Goal: Complete application form: Complete application form

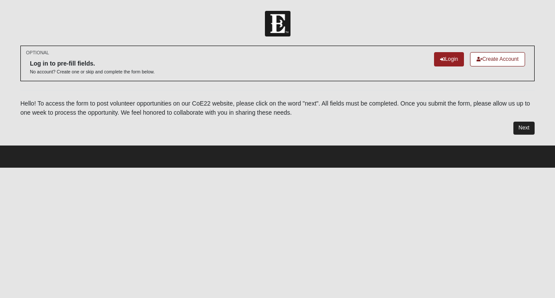
click at [524, 124] on link "Next" at bounding box center [524, 127] width 21 height 13
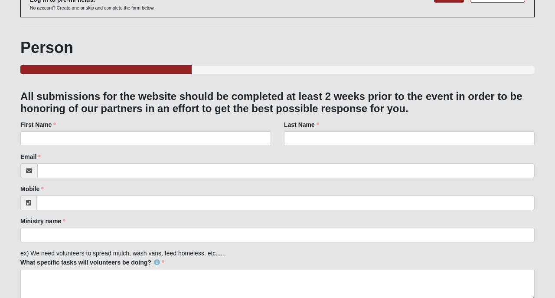
scroll to position [72, 0]
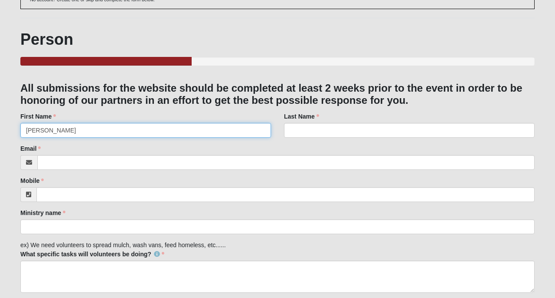
type input "[PERSON_NAME]"
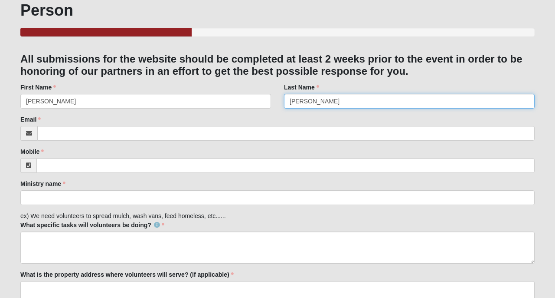
scroll to position [107, 0]
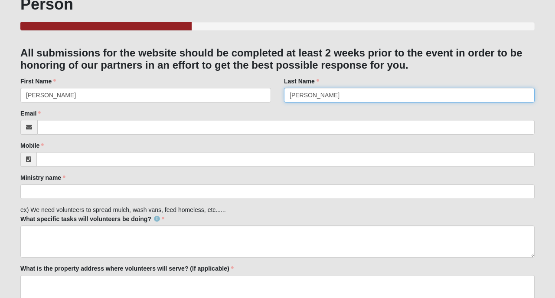
type input "[PERSON_NAME]"
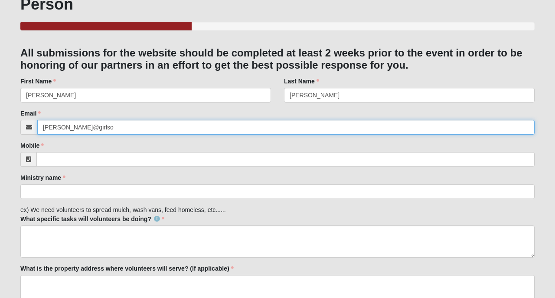
type input "[PERSON_NAME]@girlsof"
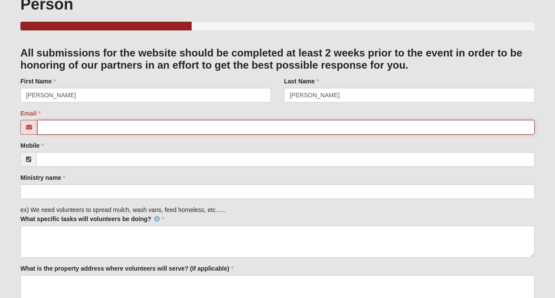
type input "[PERSON_NAME][EMAIL_ADDRESS][DOMAIN_NAME]"
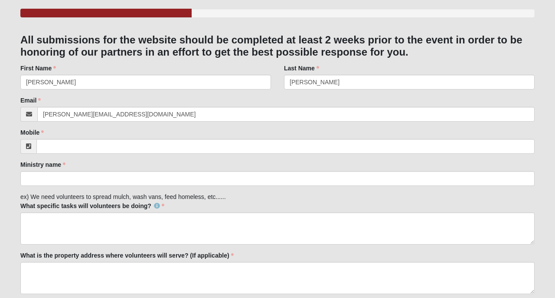
scroll to position [125, 0]
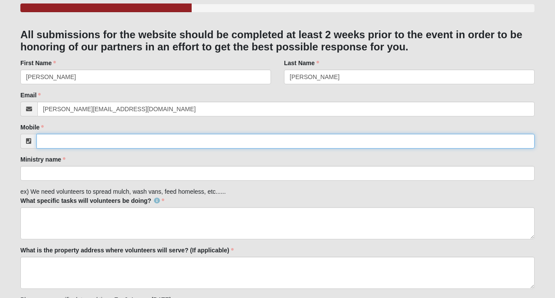
click at [129, 141] on input "Mobile" at bounding box center [285, 141] width 498 height 15
type input "4"
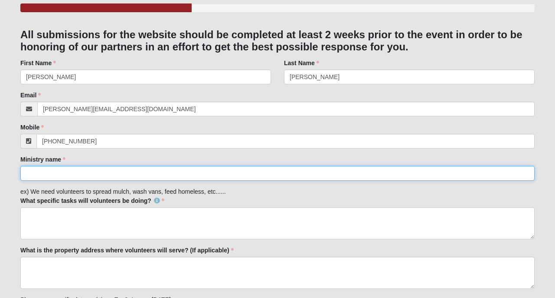
type input "[PHONE_NUMBER]"
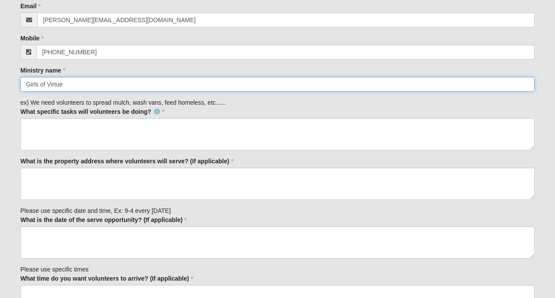
scroll to position [215, 0]
type input "Girls of Virtue"
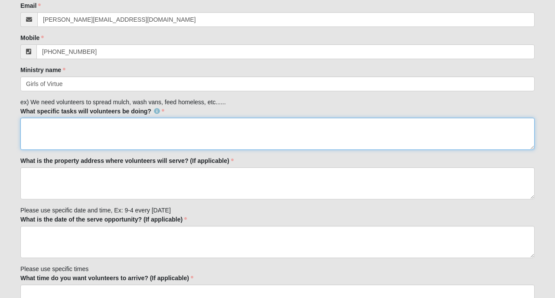
click at [55, 133] on textarea "What specific tasks will volunteers be doing?" at bounding box center [277, 134] width 514 height 32
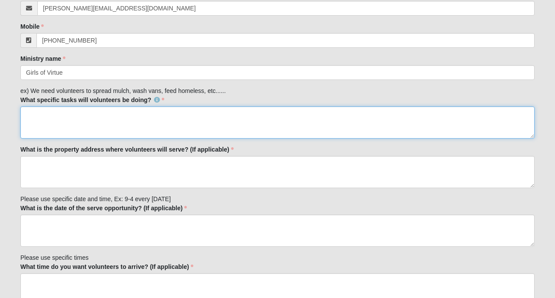
scroll to position [250, 0]
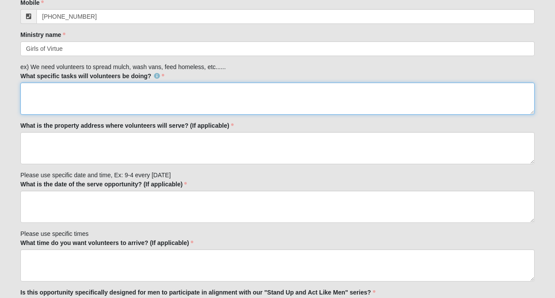
type textarea "k"
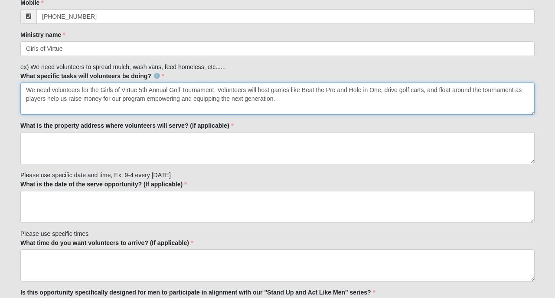
type textarea "We need volunteers for the Girls of Virtue 5th Annual Golf Tournament. Voluntee…"
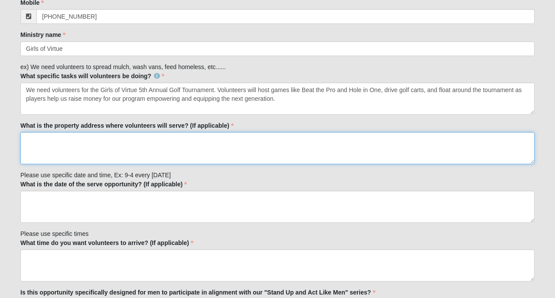
click at [52, 143] on textarea "What is the property address where volunteers will serve? (If applicable)" at bounding box center [277, 148] width 514 height 32
type textarea "k"
paste textarea "[STREET_ADDRESS][PERSON_NAME][PERSON_NAME]"
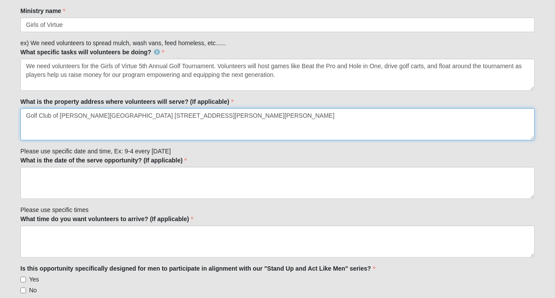
scroll to position [276, 0]
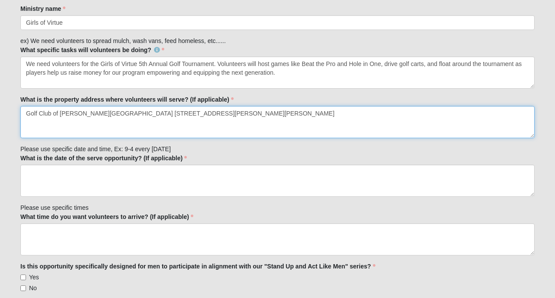
type textarea "Golf Club of [PERSON_NAME][GEOGRAPHIC_DATA] [STREET_ADDRESS][PERSON_NAME][PERSO…"
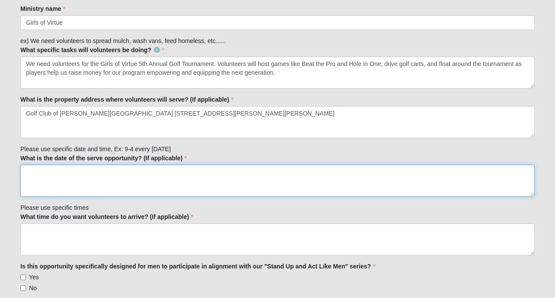
click at [181, 183] on textarea "What is the date of the serve opportunity? (If applicable)" at bounding box center [277, 180] width 514 height 32
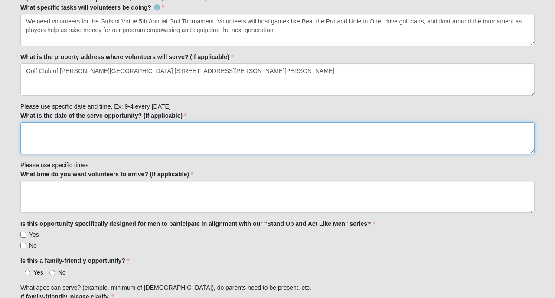
scroll to position [319, 0]
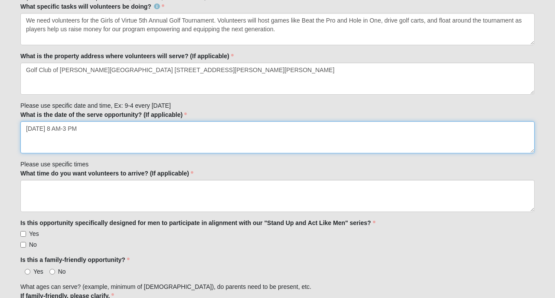
click at [77, 128] on textarea "October 3, 2025 8 AM-3 PM" at bounding box center [277, 137] width 514 height 32
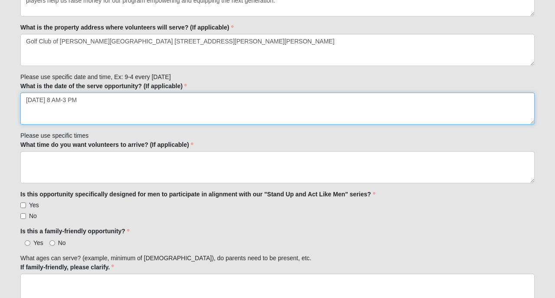
scroll to position [355, 0]
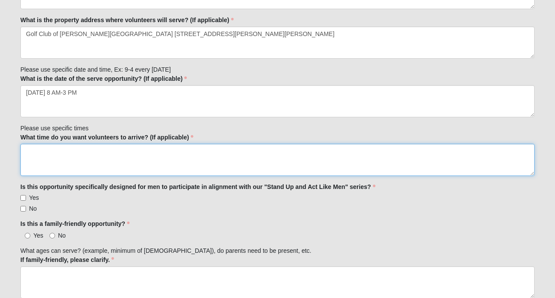
click at [92, 166] on textarea "What time do you want volunteers to arrive? (If applicable)" at bounding box center [277, 160] width 514 height 32
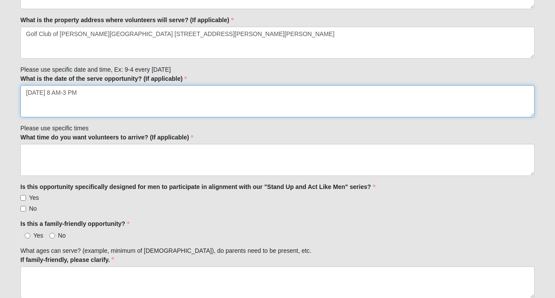
click at [74, 95] on textarea "October 3, 2025 8 AM-3 PM" at bounding box center [277, 101] width 514 height 32
click at [74, 93] on textarea "October 3, 2025 8 AM-3 PM" at bounding box center [277, 101] width 514 height 32
type textarea "October 3, 2025 8:30 AM-3 PM"
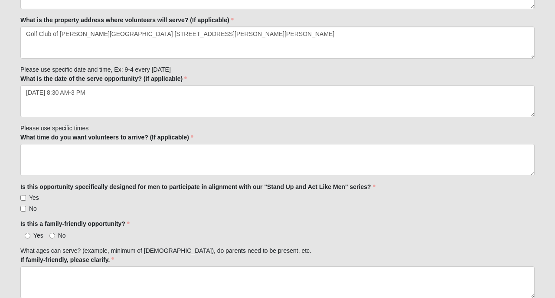
click at [12, 118] on form "Log In Ongoing Local Mission Opportunities Events Ongoing Local Mission Opportu…" at bounding box center [277, 190] width 555 height 1069
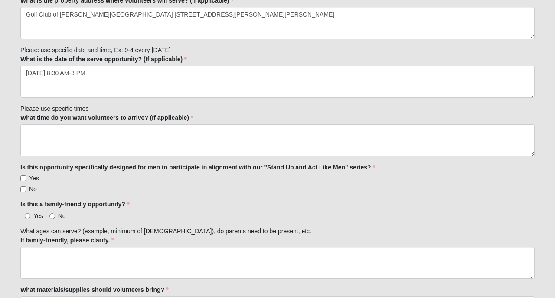
scroll to position [377, 0]
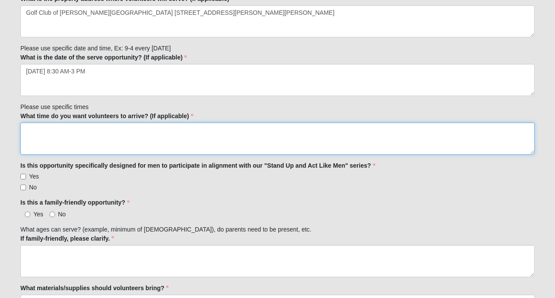
click at [58, 138] on textarea "What time do you want volunteers to arrive? (If applicable)" at bounding box center [277, 138] width 514 height 32
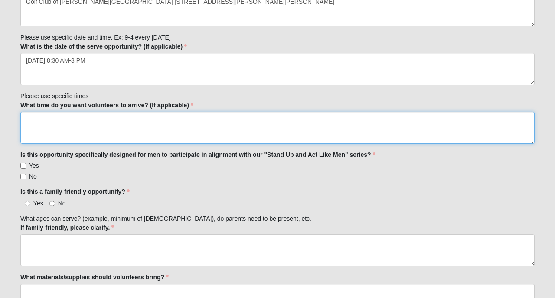
scroll to position [387, 0]
type textarea "8:30"
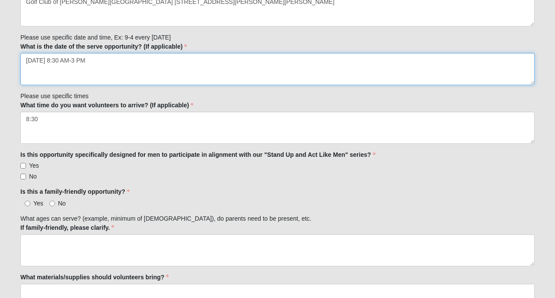
click at [74, 61] on textarea "October 3, 2025 8:30 AM-3 PM" at bounding box center [277, 69] width 514 height 32
click at [94, 58] on textarea "October 3, 2025 10 AM-3 PM" at bounding box center [277, 69] width 514 height 32
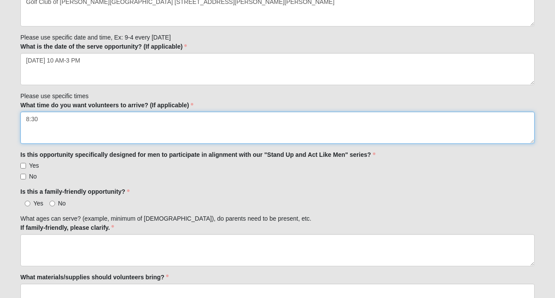
click at [97, 116] on textarea "8:30" at bounding box center [277, 127] width 514 height 32
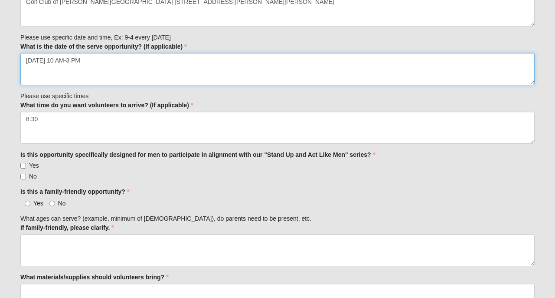
click at [93, 62] on textarea "October 3, 2025 10 AM-3 PM" at bounding box center [277, 69] width 514 height 32
type textarea "October 3, 2025 10 AM-4 PM"
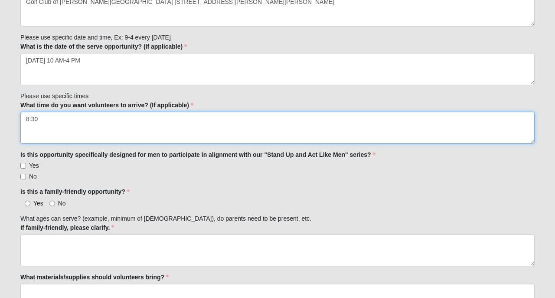
click at [81, 123] on textarea "8:30" at bounding box center [277, 127] width 514 height 32
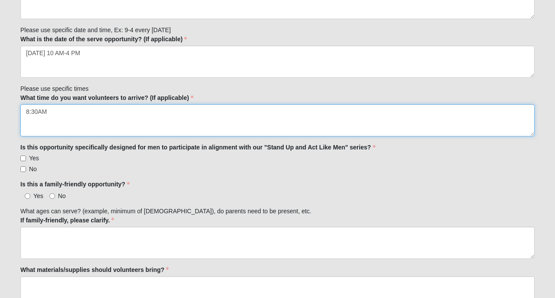
scroll to position [395, 0]
type textarea "8:30AM"
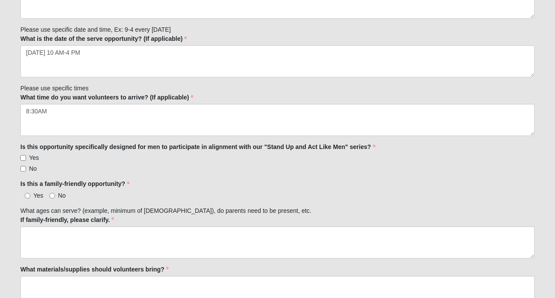
click at [128, 173] on div "Family Member to Register All submissions for the website should be completed a…" at bounding box center [277, 196] width 514 height 874
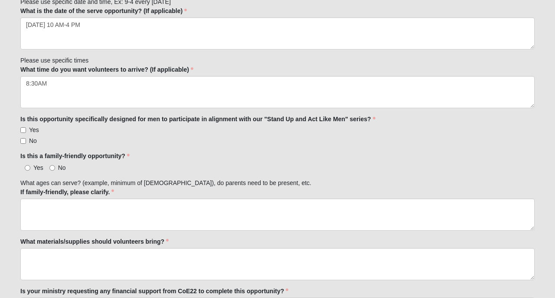
scroll to position [424, 0]
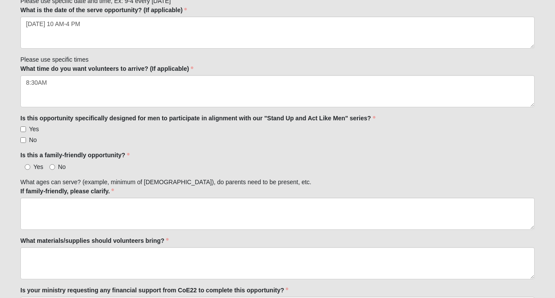
click at [24, 137] on input "No" at bounding box center [23, 140] width 6 height 6
checkbox input "true"
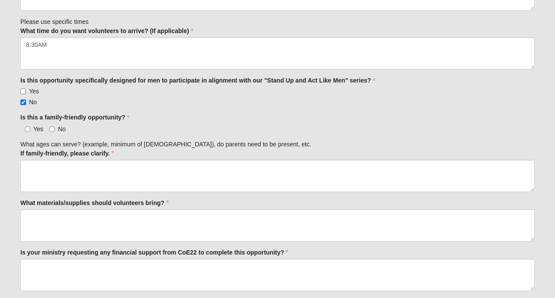
scroll to position [463, 0]
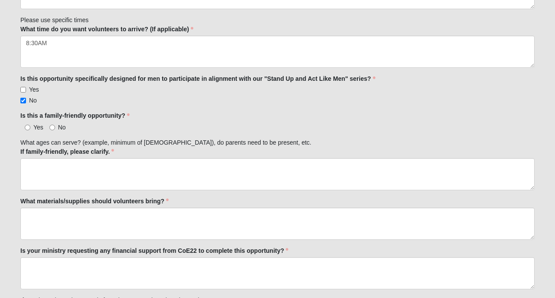
click at [26, 125] on input "Yes" at bounding box center [28, 127] width 6 height 6
radio input "true"
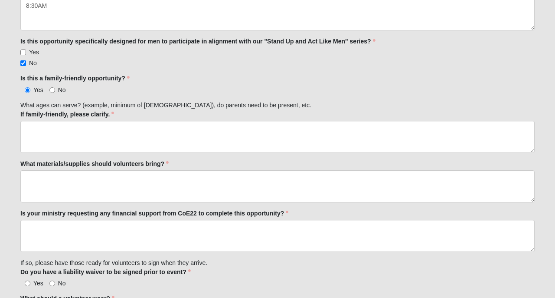
scroll to position [507, 0]
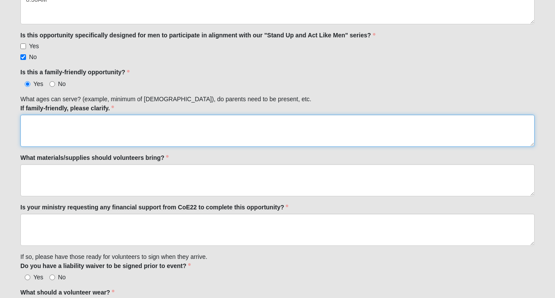
click at [72, 115] on textarea "If family-friendly, please clarify." at bounding box center [277, 131] width 514 height 32
type textarea "j"
type textarea "W"
type textarea "We are open to families with children over"
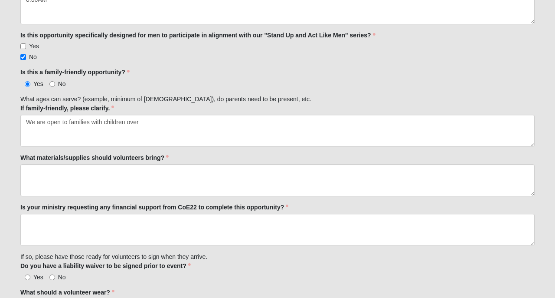
click at [51, 81] on input "No" at bounding box center [52, 84] width 6 height 6
radio input "true"
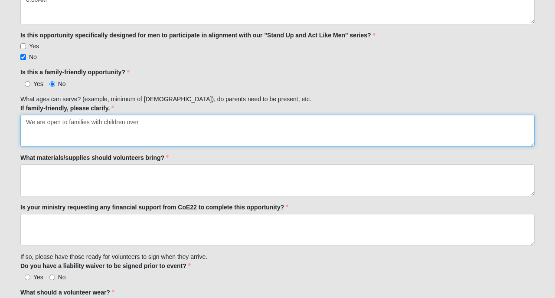
drag, startPoint x: 164, startPoint y: 122, endPoint x: 21, endPoint y: 118, distance: 143.2
click at [21, 118] on textarea "We are open to families with children over" at bounding box center [277, 131] width 514 height 32
type textarea "W"
type textarea "minimum of 21 years old"
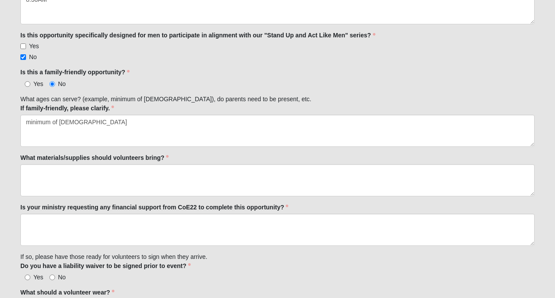
click at [146, 73] on div "Is this a family-friendly opportunity? Yes No Is this a family-friendly opportu…" at bounding box center [277, 78] width 514 height 20
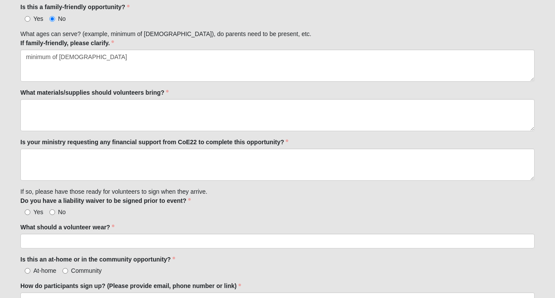
scroll to position [573, 0]
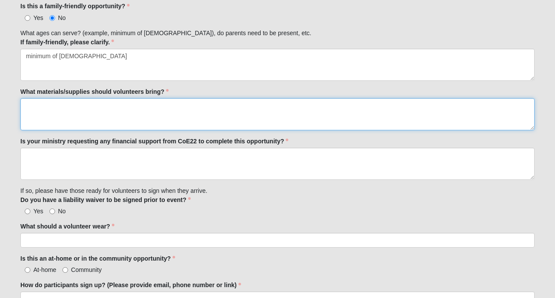
click at [145, 108] on textarea "What materials/supplies should volunteers bring?" at bounding box center [277, 114] width 514 height 32
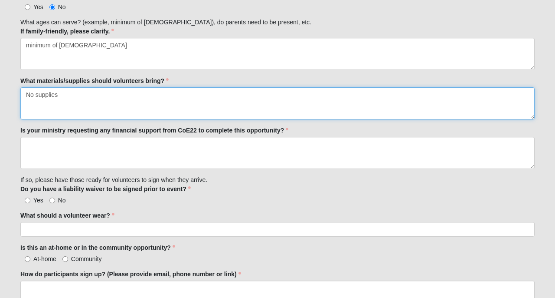
scroll to position [586, 0]
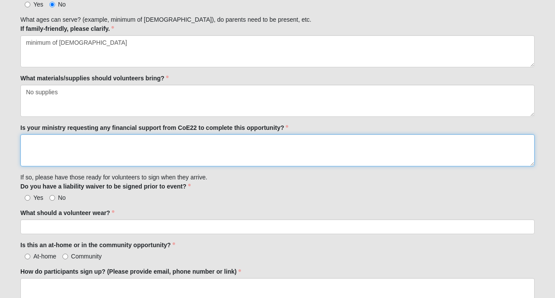
click at [47, 144] on textarea "Is your ministry requesting any financial support from CoE22 to complete this o…" at bounding box center [277, 150] width 514 height 32
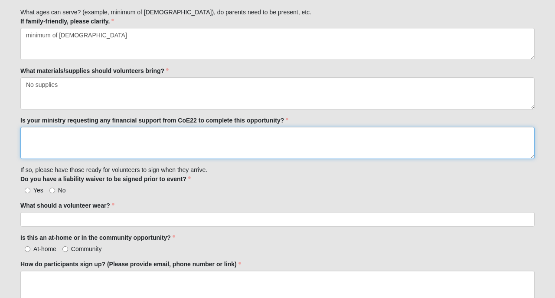
scroll to position [595, 0]
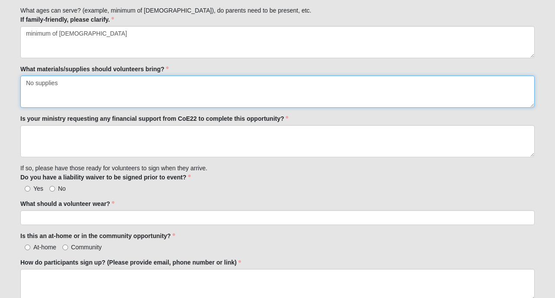
click at [68, 89] on textarea "No supplies" at bounding box center [277, 91] width 514 height 32
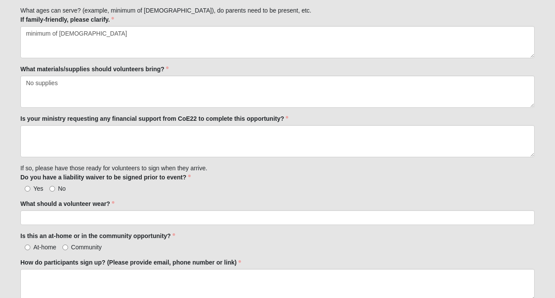
click at [75, 119] on label "Is your ministry requesting any financial support from CoE22 to complete this o…" at bounding box center [154, 118] width 268 height 9
click at [75, 125] on textarea "Is your ministry requesting any financial support from CoE22 to complete this o…" at bounding box center [277, 141] width 514 height 32
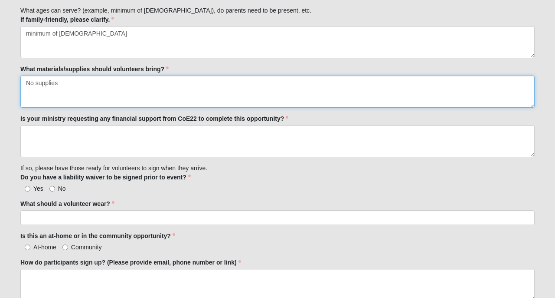
click at [84, 81] on textarea "No supplies" at bounding box center [277, 91] width 514 height 32
type textarea "N"
type textarea "b"
type textarea "a"
type textarea "water bottle, meals provided at event"
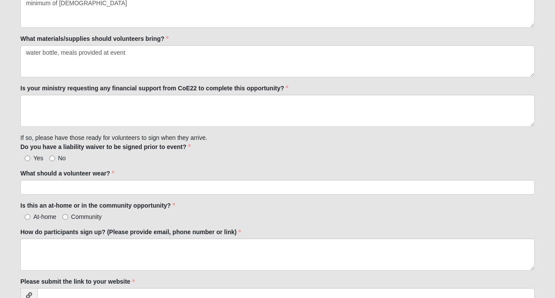
scroll to position [626, 0]
click at [95, 92] on div "Is your ministry requesting any financial support from CoE22 to complete this o…" at bounding box center [277, 104] width 514 height 43
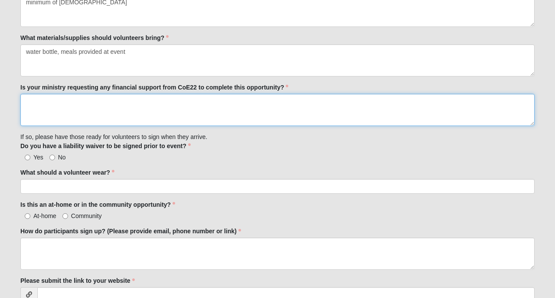
click at [76, 112] on textarea "Is your ministry requesting any financial support from CoE22 to complete this o…" at bounding box center [277, 110] width 514 height 32
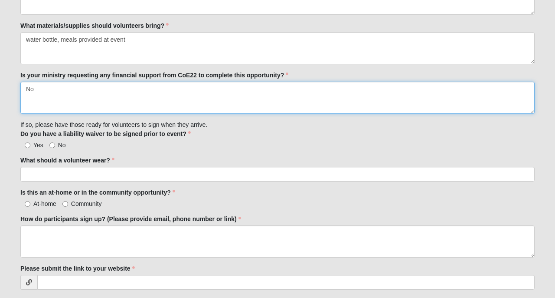
type textarea "No"
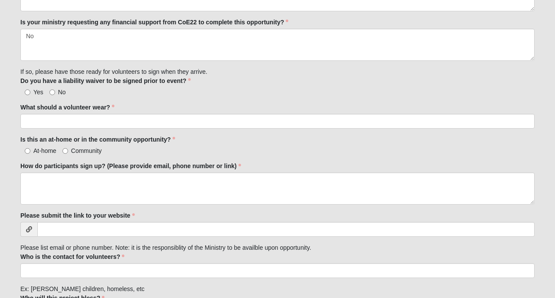
scroll to position [693, 0]
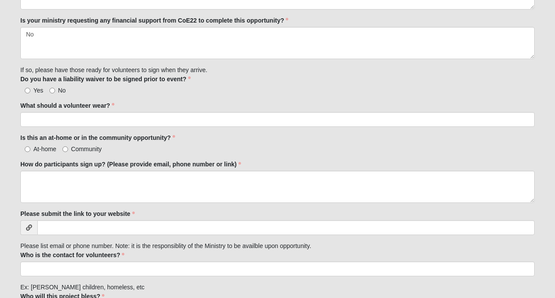
click at [54, 88] on input "No" at bounding box center [52, 91] width 6 height 6
radio input "true"
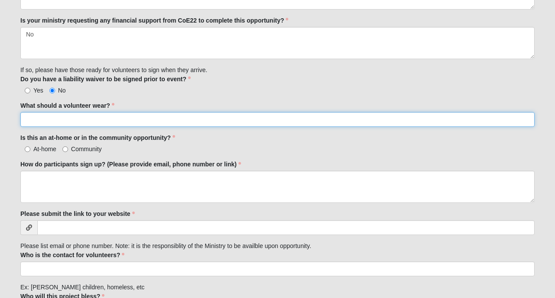
click at [57, 121] on input "What should a volunteer wear?" at bounding box center [277, 119] width 514 height 15
type input "Comfortable, neutral colored athletic wear, t shirt provided"
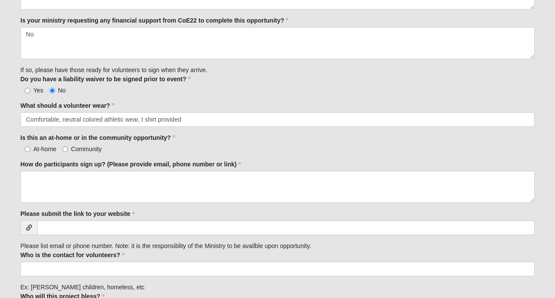
click at [164, 85] on div "Yes No" at bounding box center [277, 89] width 514 height 9
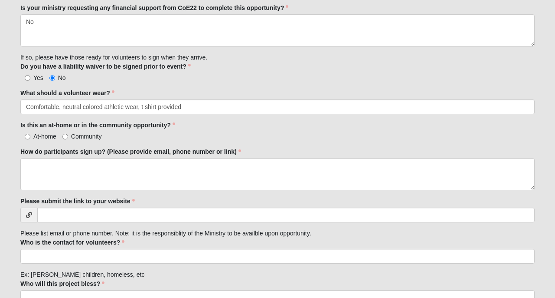
scroll to position [706, 0]
click at [68, 137] on label "Community" at bounding box center [81, 135] width 39 height 9
click at [68, 137] on input "Community" at bounding box center [65, 136] width 6 height 6
radio input "true"
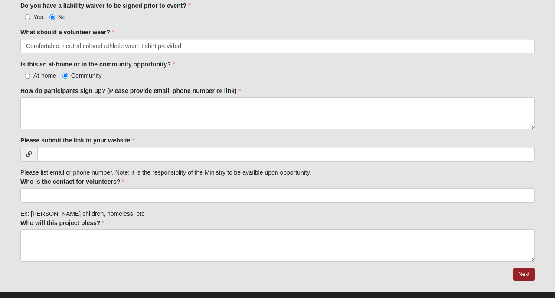
scroll to position [769, 0]
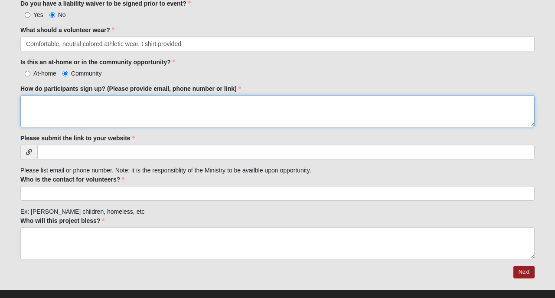
click at [95, 116] on textarea "How do participants sign up? (Please provide email, phone number or link)" at bounding box center [277, 111] width 514 height 32
paste textarea "https://volunteer.bloomerang.co/JE/g9zspuyx0ryvpq"
type textarea "https://volunteer.bloomerang.co/JE/g9zspuyx0ryvpq"
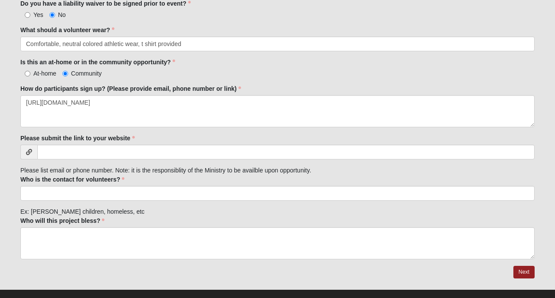
click at [208, 66] on div "Is this an at-home or in the community opportunity? At-home Community Is this a…" at bounding box center [277, 68] width 514 height 20
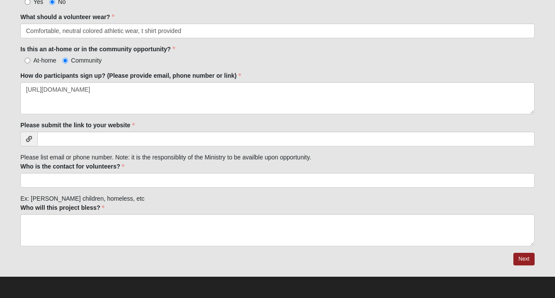
scroll to position [781, 0]
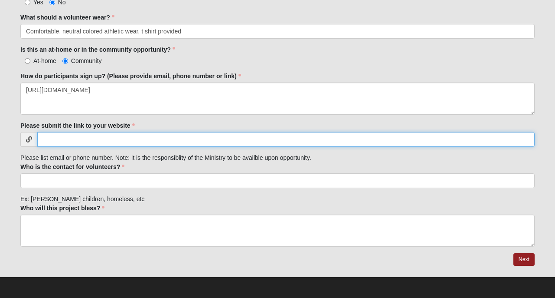
click at [240, 139] on input "Please submit the link to your website" at bounding box center [286, 139] width 498 height 15
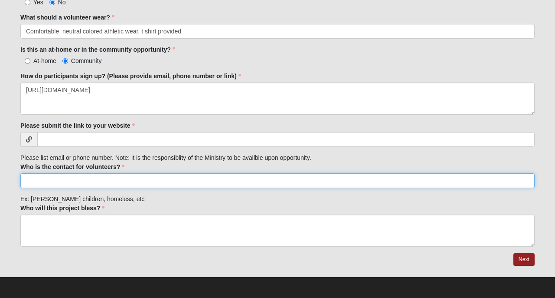
click at [196, 177] on input "Who is the contact for volunteers?" at bounding box center [277, 180] width 514 height 15
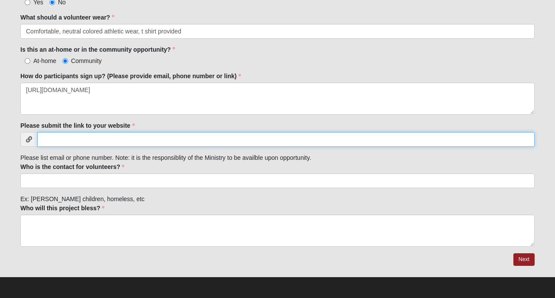
click at [204, 138] on input "Please submit the link to your website" at bounding box center [286, 139] width 498 height 15
paste input "[URL][DOMAIN_NAME]"
type input "[URL][DOMAIN_NAME]"
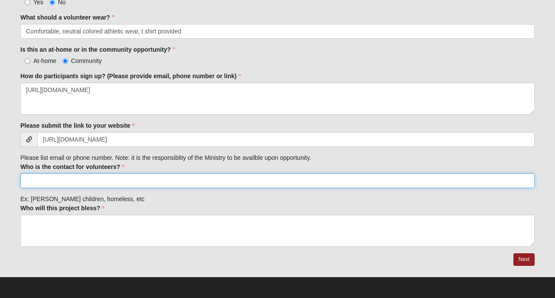
click at [209, 174] on input "Who is the contact for volunteers?" at bounding box center [277, 180] width 514 height 15
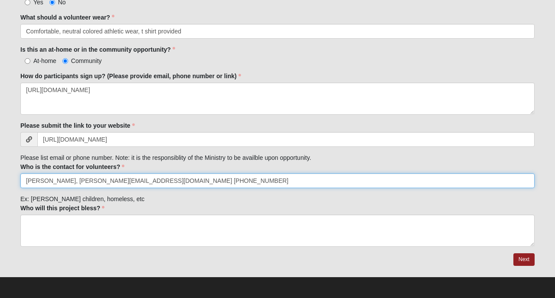
type input "Clarissa Holleman, clarissa@girlsofvirtue.org (478)320-6758"
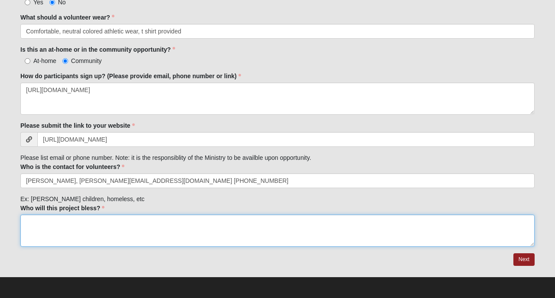
click at [80, 223] on textarea "Who will this project bless?" at bounding box center [277, 230] width 514 height 32
type textarea "h"
type textarea "H"
type textarea "G"
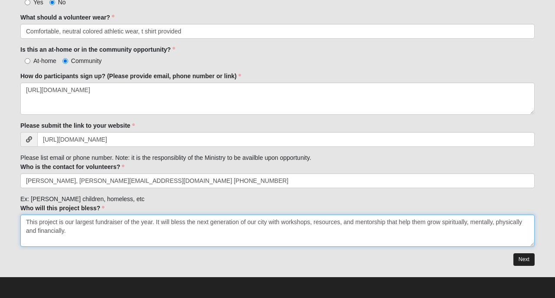
type textarea "This project is our largest fundraiser of the year. It will bless the next gene…"
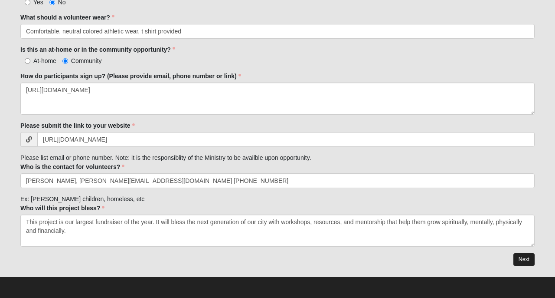
click at [518, 258] on link "Next" at bounding box center [524, 259] width 21 height 13
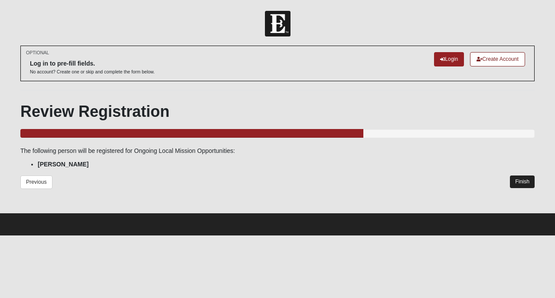
click at [525, 183] on link "Finish" at bounding box center [522, 181] width 25 height 13
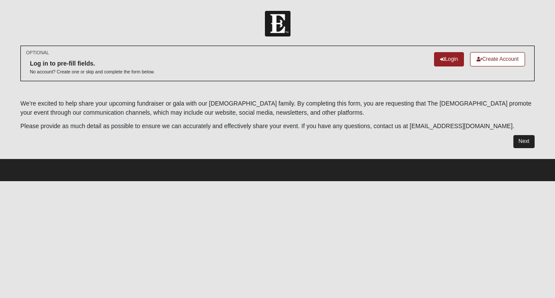
click at [526, 146] on link "Next" at bounding box center [524, 141] width 21 height 13
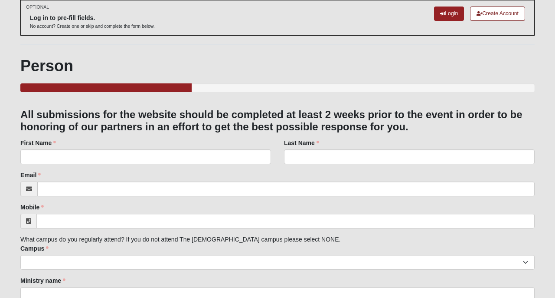
scroll to position [58, 0]
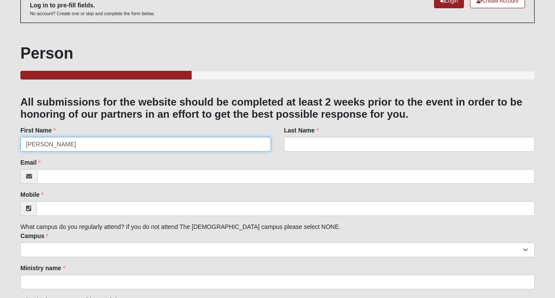
type input "[PERSON_NAME]"
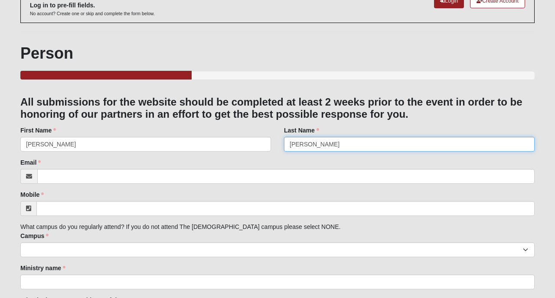
type input "[PERSON_NAME]"
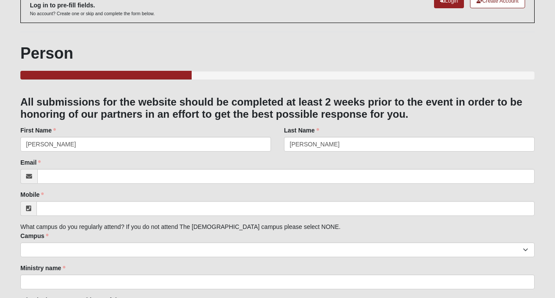
click at [399, 159] on div "Email Email address is not valid Email is required." at bounding box center [277, 171] width 514 height 26
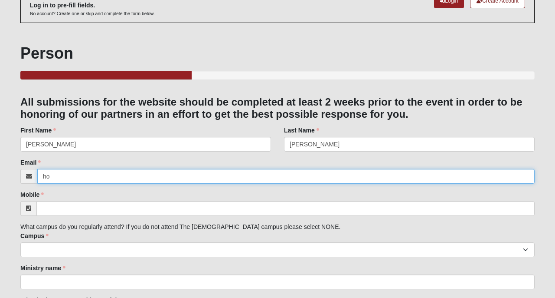
type input "h"
type input "[PERSON_NAME][EMAIL_ADDRESS][DOMAIN_NAME]"
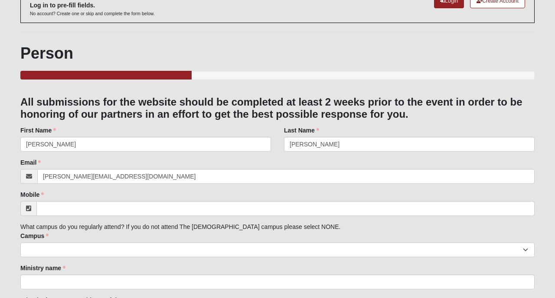
click at [404, 113] on h3 "All submissions for the website should be completed at least 2 weeks prior to t…" at bounding box center [277, 108] width 514 height 25
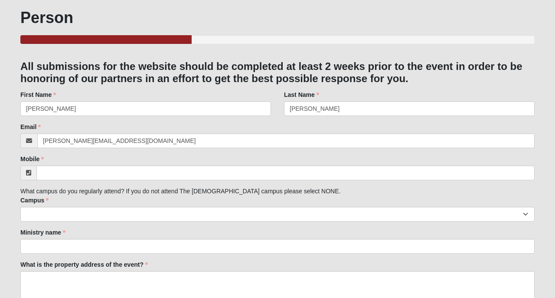
scroll to position [106, 0]
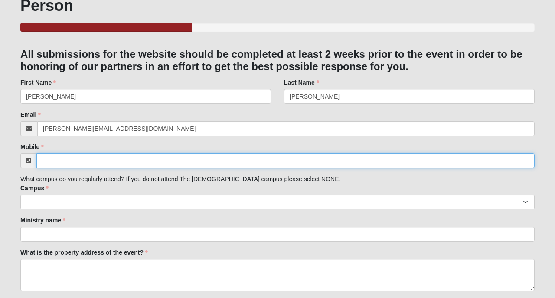
click at [383, 157] on input "Mobile" at bounding box center [285, 160] width 498 height 15
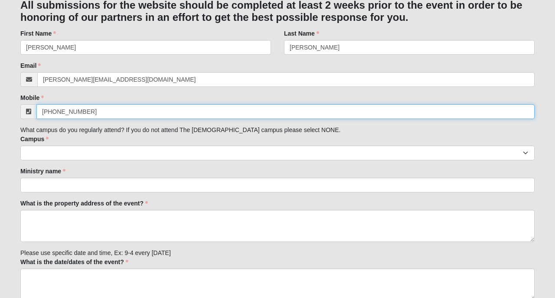
scroll to position [156, 0]
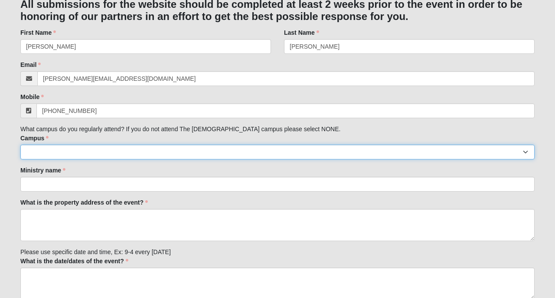
type input "[PHONE_NUMBER]"
click at [342, 148] on select "Arlington Baymeadows Eleven22 Online [PERSON_NAME][GEOGRAPHIC_DATA] Jesup [GEOG…" at bounding box center [277, 151] width 514 height 15
select select "3"
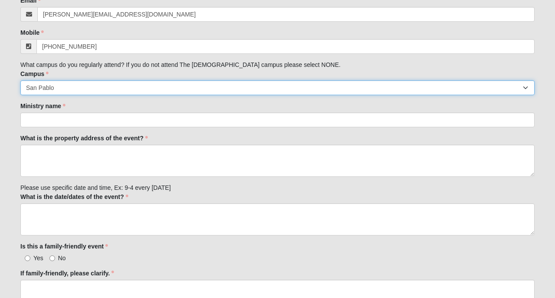
scroll to position [224, 0]
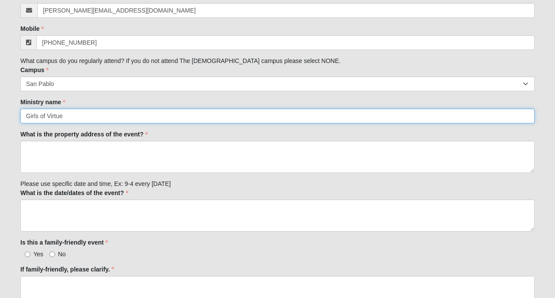
type input "Girls of Virtue"
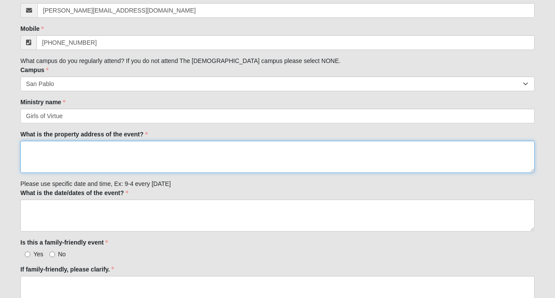
click at [268, 143] on textarea "What is the property address of the event?" at bounding box center [277, 157] width 514 height 32
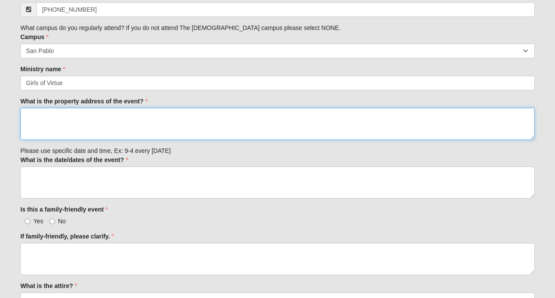
scroll to position [258, 0]
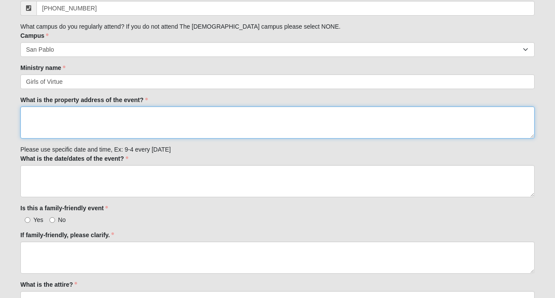
paste textarea "[URL][DOMAIN_NAME]"
type textarea "[URL][DOMAIN_NAME]"
paste textarea "[STREET_ADDRESS][PERSON_NAME][PERSON_NAME]"
click at [26, 115] on textarea "[STREET_ADDRESS][PERSON_NAME][PERSON_NAME]" at bounding box center [277, 122] width 514 height 32
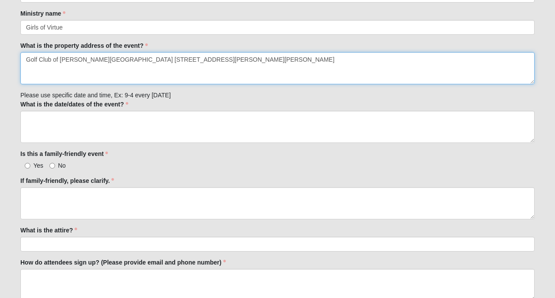
scroll to position [313, 0]
type textarea "Golf Club of [PERSON_NAME][GEOGRAPHIC_DATA] [STREET_ADDRESS][PERSON_NAME][PERSO…"
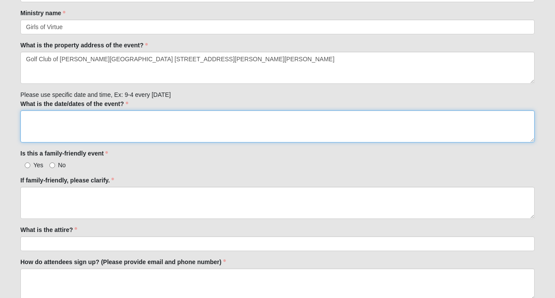
click at [56, 128] on textarea "What is the date/dates of the event?" at bounding box center [277, 126] width 514 height 32
type textarea "k"
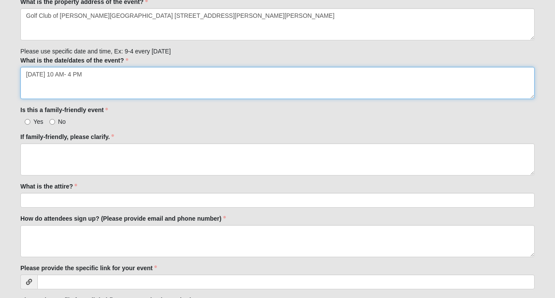
scroll to position [357, 0]
type textarea "[DATE] 10 AM- 4 PM"
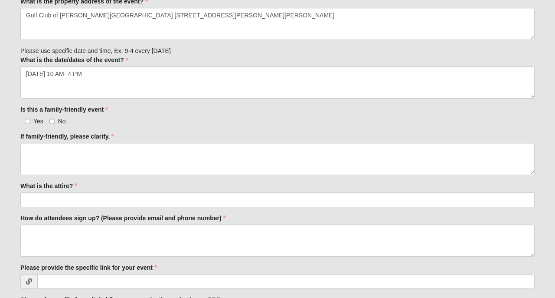
click at [28, 118] on input "Yes" at bounding box center [28, 121] width 6 height 6
radio input "true"
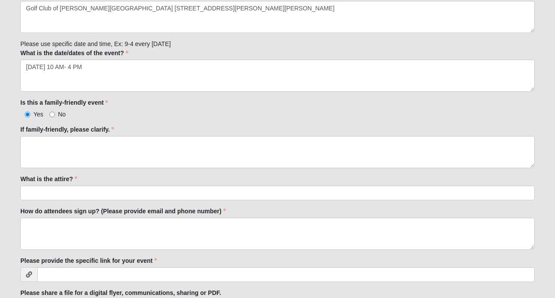
scroll to position [365, 0]
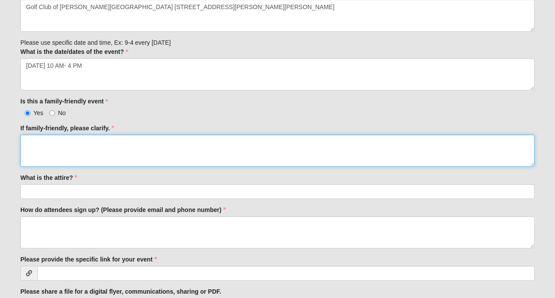
click at [55, 143] on textarea "If family-friendly, please clarify." at bounding box center [277, 150] width 514 height 32
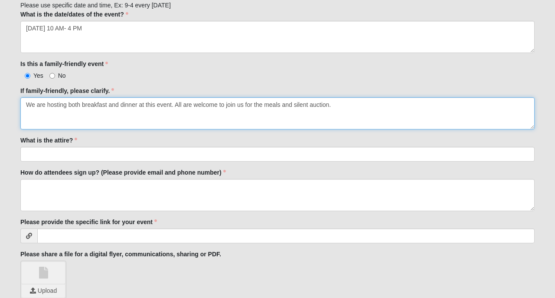
scroll to position [416, 0]
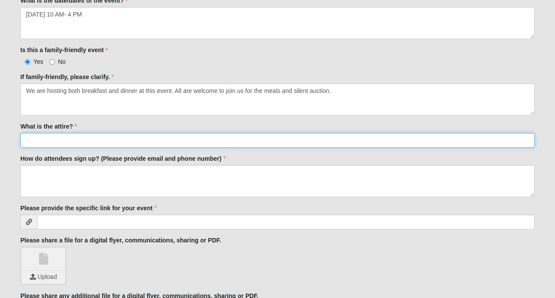
click at [68, 137] on input "What is the attire?" at bounding box center [277, 140] width 514 height 15
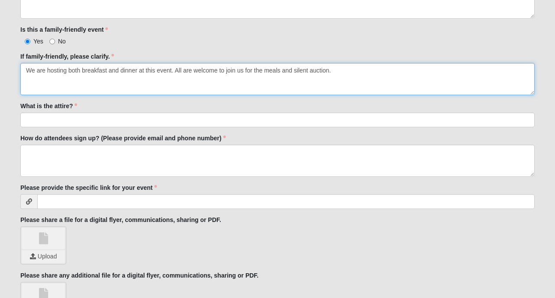
click at [344, 68] on textarea "We are hosting both breakfast and dinner at this event. All are welcome to join…" at bounding box center [277, 79] width 514 height 32
click at [286, 76] on textarea "We are hosting both breakfast and dinner at this event. All are welcome to join…" at bounding box center [277, 79] width 514 height 32
click at [265, 71] on textarea "We are hosting both breakfast and dinner at this event. All are welcome to join…" at bounding box center [277, 79] width 514 height 32
click at [232, 72] on textarea "We are hosting both breakfast and dinner at this event. All are welcome to join…" at bounding box center [277, 79] width 514 height 32
click at [240, 73] on textarea "We are hosting both breakfast and dinner at this event. All are welcome to join…" at bounding box center [277, 79] width 514 height 32
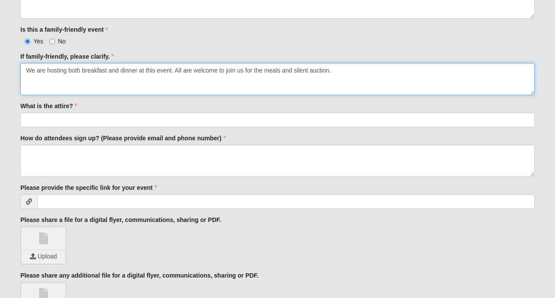
click at [243, 71] on textarea "We are hosting both breakfast and dinner at this event. All are welcome to join…" at bounding box center [277, 79] width 514 height 32
click at [323, 70] on textarea "We are hosting both breakfast and dinner at this event. All are welcome to purc…" at bounding box center [277, 79] width 514 height 32
click at [298, 72] on textarea "We are hosting both breakfast and dinner at this event. All are welcome to purc…" at bounding box center [277, 79] width 514 height 32
click at [271, 72] on textarea "We are hosting both breakfast and dinner at this event. All are welcome to purc…" at bounding box center [277, 79] width 514 height 32
click at [265, 71] on textarea "We are hosting both breakfast and dinner at this event. All are welcome to purc…" at bounding box center [277, 79] width 514 height 32
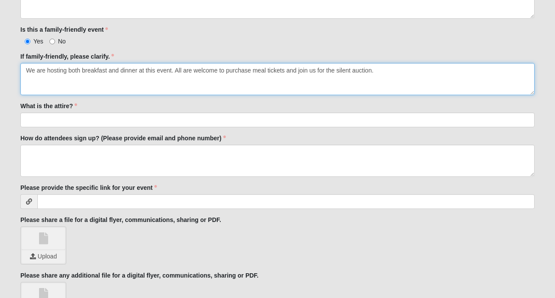
click at [287, 68] on textarea "We are hosting both breakfast and dinner at this event. All are welcome to purc…" at bounding box center [277, 79] width 514 height 32
click at [382, 71] on textarea "We are hosting both breakfast and dinner at this event. All are welcome to purc…" at bounding box center [277, 79] width 514 height 32
click at [296, 70] on textarea "We are hosting both breakfast and dinner at this event. All are welcome to purc…" at bounding box center [277, 79] width 514 height 32
click at [286, 70] on textarea "We are hosting both breakfast and dinner at this event. All are welcome to purc…" at bounding box center [277, 79] width 514 height 32
click at [491, 77] on textarea "We are hosting both breakfast and dinner at this event. All are welcome to purc…" at bounding box center [277, 79] width 514 height 32
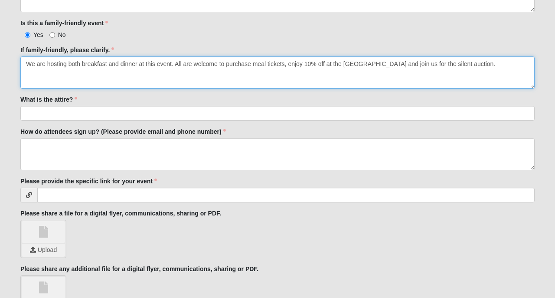
scroll to position [454, 0]
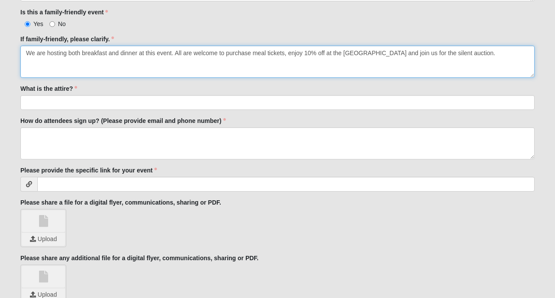
type textarea "We are hosting both breakfast and dinner at this event. All are welcome to purc…"
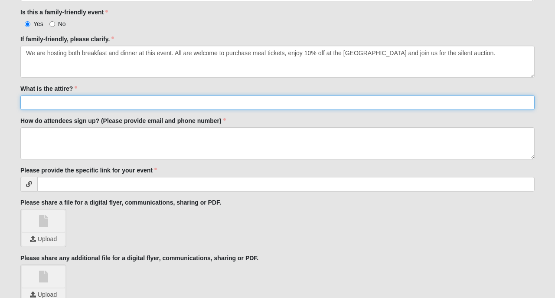
click at [323, 105] on input "What is the attire?" at bounding box center [277, 102] width 514 height 15
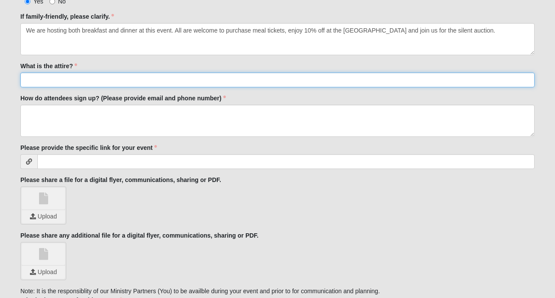
scroll to position [478, 0]
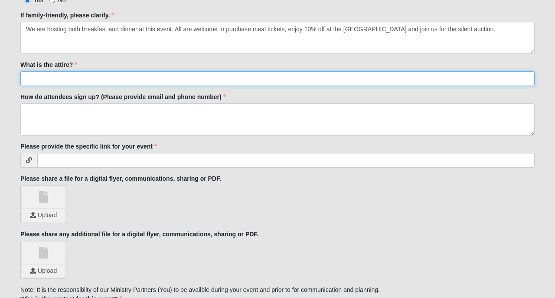
type input "k"
type input "G"
type input "g"
type input "Golf Attire"
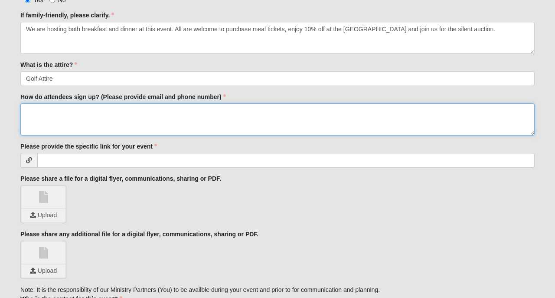
click at [293, 124] on textarea "How do attendees sign up? (Please provide email and phone number)" at bounding box center [277, 119] width 514 height 32
paste textarea "[URL][DOMAIN_NAME]"
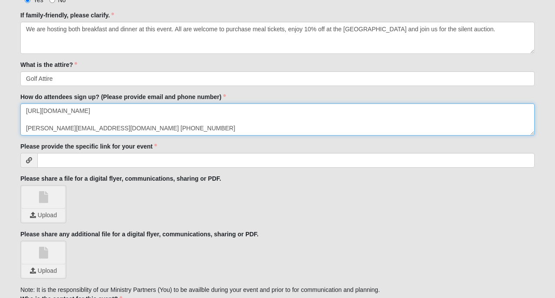
type textarea "[URL][DOMAIN_NAME] [PERSON_NAME][EMAIL_ADDRESS][DOMAIN_NAME] [PHONE_NUMBER]"
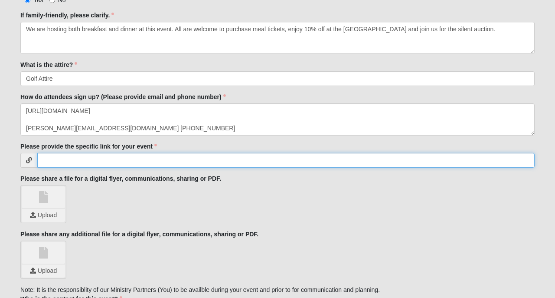
click at [140, 158] on input "Please provide the specific link for your event" at bounding box center [286, 160] width 498 height 15
paste input "[URL][DOMAIN_NAME]"
type input "[URL][DOMAIN_NAME]"
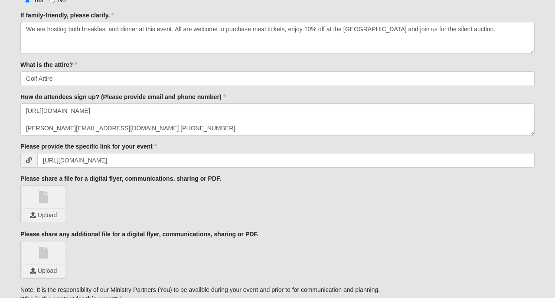
click at [192, 189] on div "Upload" at bounding box center [277, 204] width 514 height 38
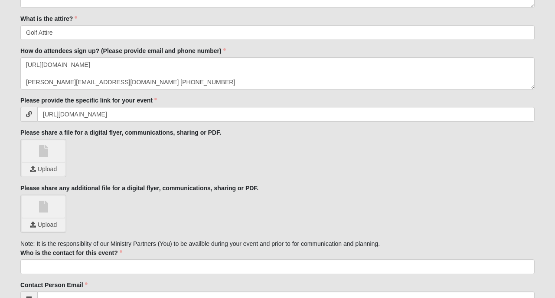
scroll to position [536, 0]
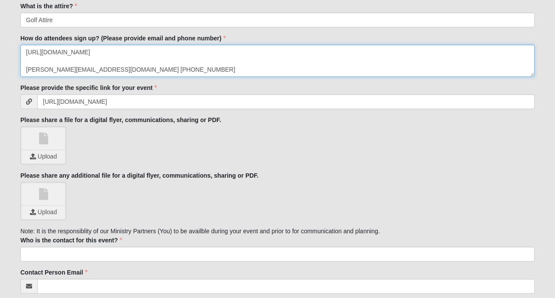
click at [27, 48] on textarea "[URL][DOMAIN_NAME] [PERSON_NAME][EMAIL_ADDRESS][DOMAIN_NAME] [PHONE_NUMBER]" at bounding box center [277, 61] width 514 height 32
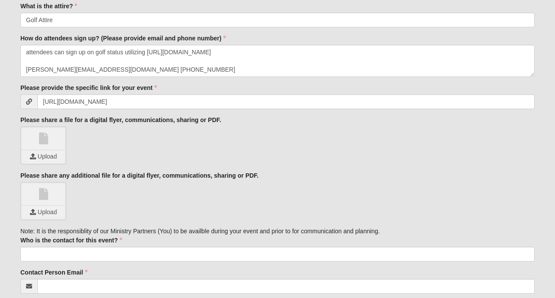
click at [96, 182] on div "Upload" at bounding box center [277, 201] width 514 height 38
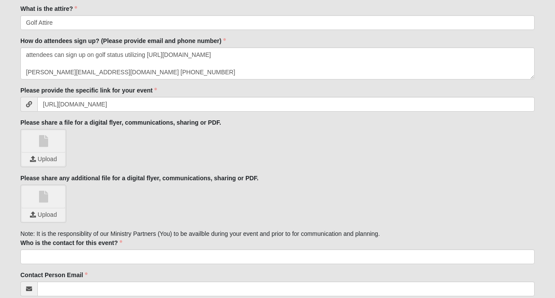
scroll to position [494, 0]
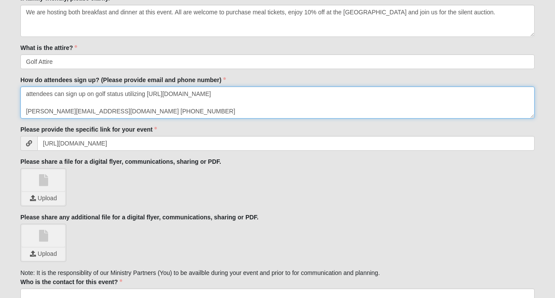
click at [24, 111] on textarea "attendees can sign up on golf status utilizing [URL][DOMAIN_NAME] [PERSON_NAME]…" at bounding box center [277, 102] width 514 height 32
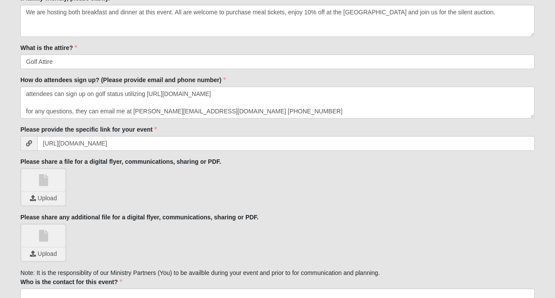
click at [132, 256] on div "Upload" at bounding box center [277, 242] width 514 height 38
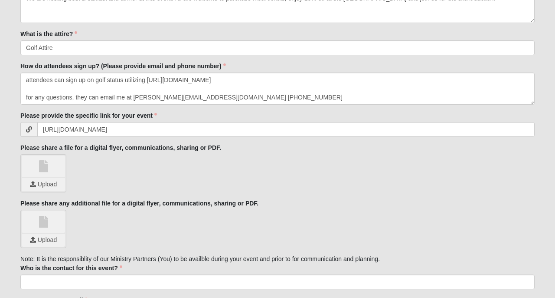
scroll to position [489, 0]
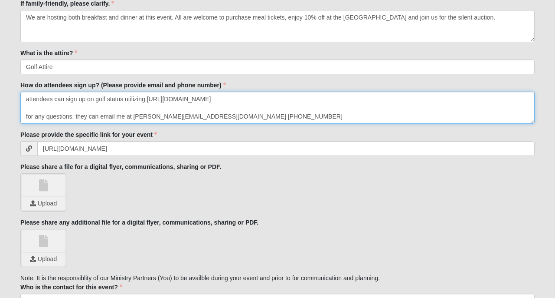
click at [124, 116] on textarea "attendees can sign up on golf status utilizing [URL][DOMAIN_NAME] for any quest…" at bounding box center [277, 108] width 514 height 32
type textarea "attendees can sign up on golf status utilizing [URL][DOMAIN_NAME] for any quest…"
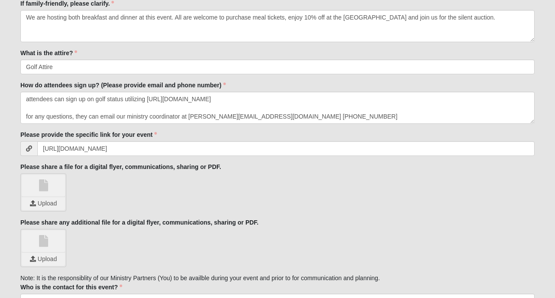
click at [195, 233] on div "Upload" at bounding box center [277, 248] width 514 height 38
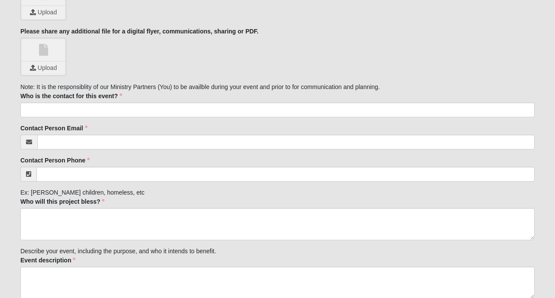
scroll to position [682, 0]
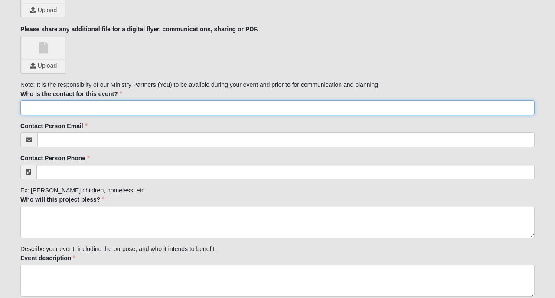
click at [212, 104] on input "Who is the contact for this event?" at bounding box center [277, 107] width 514 height 15
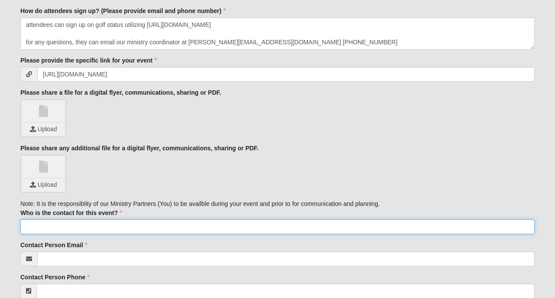
scroll to position [552, 0]
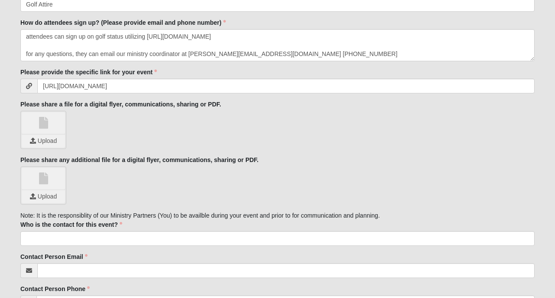
click at [233, 146] on div "Upload" at bounding box center [277, 130] width 514 height 38
click at [44, 139] on input "file" at bounding box center [43, 140] width 43 height 13
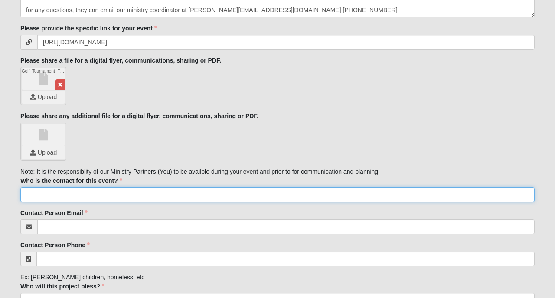
click at [124, 192] on input "Who is the contact for this event?" at bounding box center [277, 194] width 514 height 15
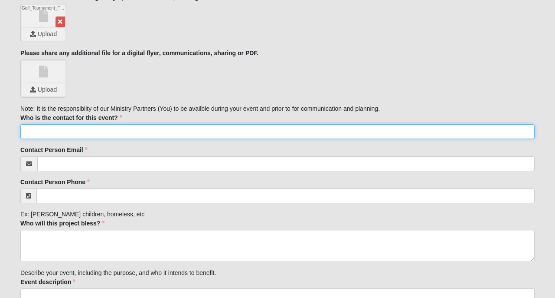
scroll to position [659, 0]
type input "[PERSON_NAME][EMAIL_ADDRESS][DOMAIN_NAME]"
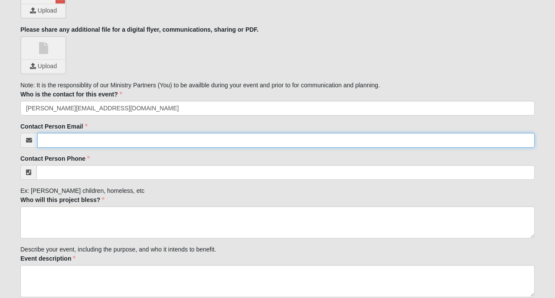
scroll to position [688, 0]
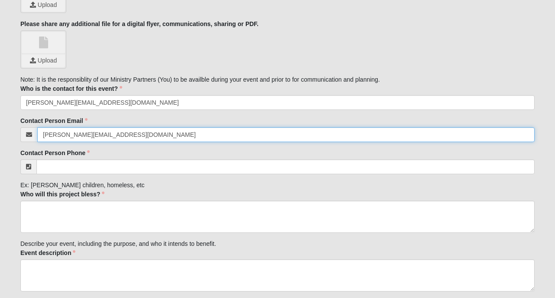
type input "[PERSON_NAME][EMAIL_ADDRESS][DOMAIN_NAME]"
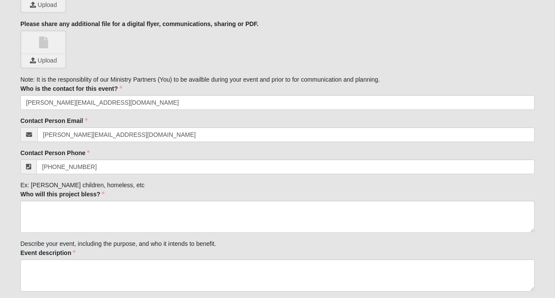
type input "[PHONE_NUMBER]"
click at [174, 190] on div "Who will this project bless? Who will this project bless? is required." at bounding box center [277, 211] width 514 height 43
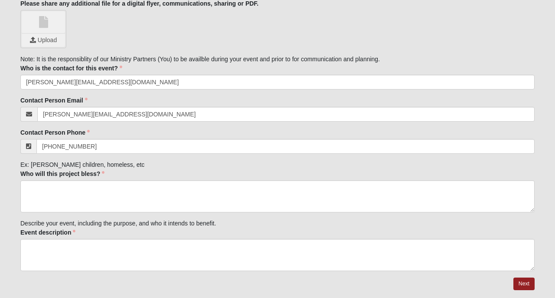
scroll to position [717, 0]
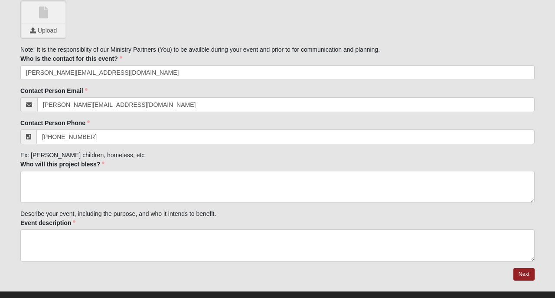
click at [174, 167] on div "Who will this project bless? Who will this project bless? is required." at bounding box center [277, 181] width 514 height 43
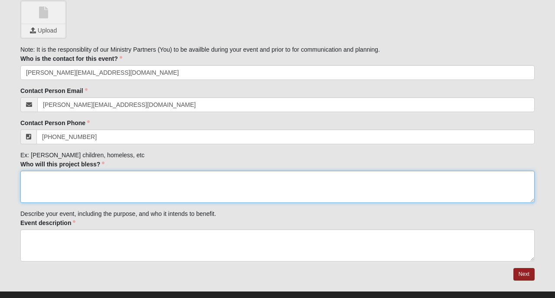
click at [170, 180] on textarea "Who will this project bless?" at bounding box center [277, 186] width 514 height 32
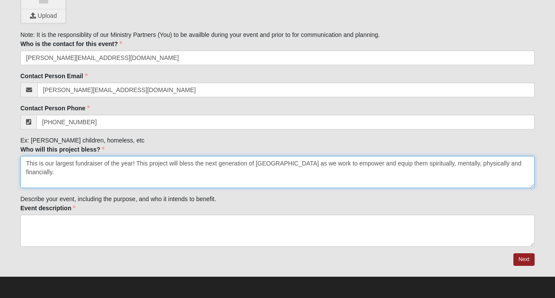
scroll to position [732, 0]
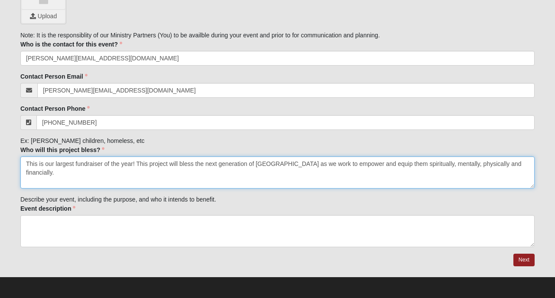
type textarea "This is our largest fundraiser of the year! This project will bless the next ge…"
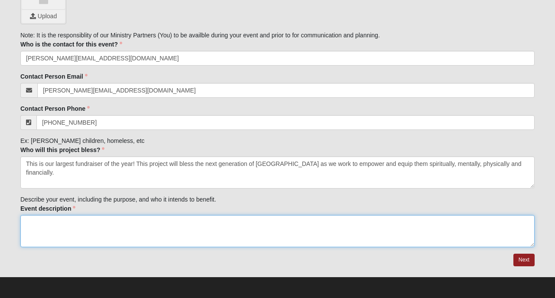
click at [79, 237] on textarea "Event description" at bounding box center [277, 231] width 514 height 32
click at [151, 223] on textarea "Event description" at bounding box center [277, 231] width 514 height 32
paste textarea "Join us for Girls of Virtue's 5th Annual Golf Tournament where 100% of proceeds…"
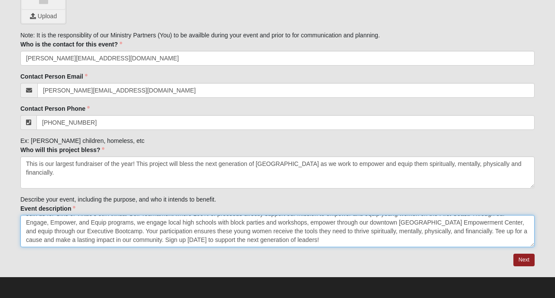
scroll to position [9, 0]
click at [278, 223] on textarea "Join us for Girls of Virtue's 5th Annual Golf Tournament where 100% of proceeds…" at bounding box center [277, 231] width 514 height 32
click at [260, 223] on textarea "Join us for Girls of Virtue's 5th Annual Golf Tournament where 100% of proceeds…" at bounding box center [277, 231] width 514 height 32
click at [488, 221] on textarea "Join us for Girls of Virtue's 5th Annual Golf Tournament where 100% of proceeds…" at bounding box center [277, 231] width 514 height 32
click at [434, 236] on textarea "Join us for Girls of Virtue's 5th Annual Golf Tournament where 100% of proceeds…" at bounding box center [277, 231] width 514 height 32
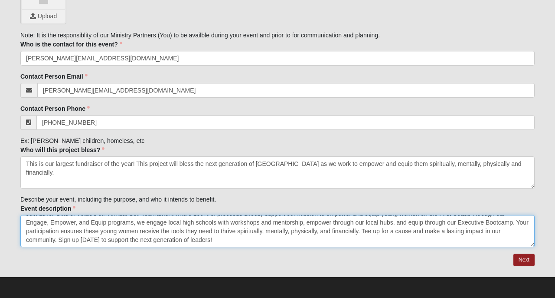
click at [136, 230] on textarea "Join us for Girls of Virtue's 5th Annual Golf Tournament where 100% of proceeds…" at bounding box center [277, 231] width 514 height 32
click at [156, 232] on textarea "Join us for Girls of Virtue's 5th Annual Golf Tournament where 100% of proceeds…" at bounding box center [277, 231] width 514 height 32
click at [247, 235] on textarea "Join us for Girls of Virtue's 5th Annual Golf Tournament where 100% of proceeds…" at bounding box center [277, 231] width 514 height 32
click at [136, 232] on textarea "Join us for Girls of Virtue's 5th Annual Golf Tournament where 100% of proceeds…" at bounding box center [277, 231] width 514 height 32
click at [145, 233] on textarea "Join us for Girls of Virtue's 5th Annual Golf Tournament where 100% of proceeds…" at bounding box center [277, 231] width 514 height 32
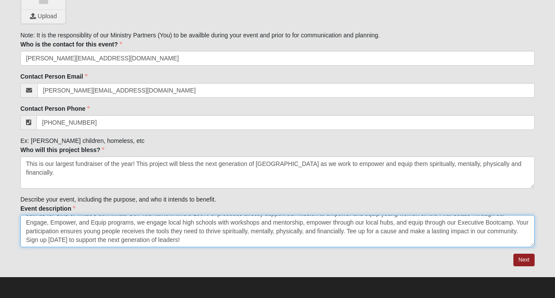
click at [144, 231] on textarea "Join us for Girls of Virtue's 5th Annual Golf Tournament where 100% of proceeds…" at bounding box center [277, 231] width 514 height 32
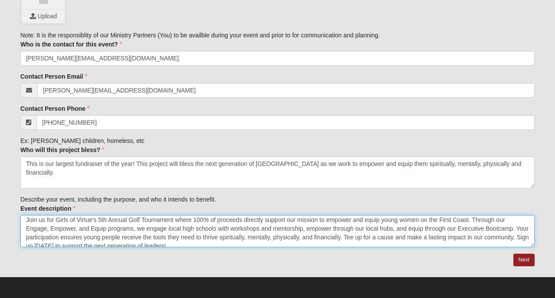
scroll to position [5, 0]
click at [419, 216] on textarea "Join us for Girls of Virtue's 5th Annual Golf Tournament where 100% of proceeds…" at bounding box center [277, 231] width 514 height 32
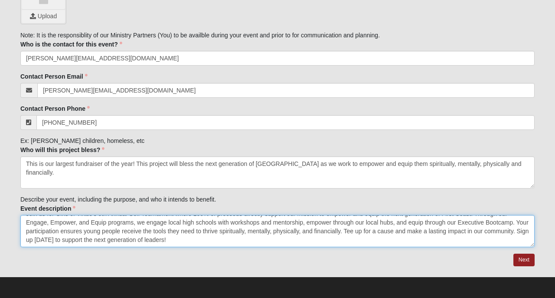
scroll to position [9, 0]
type textarea "Join us for Girls of Virtue's 5th Annual Golf Tournament where 100% of proceeds…"
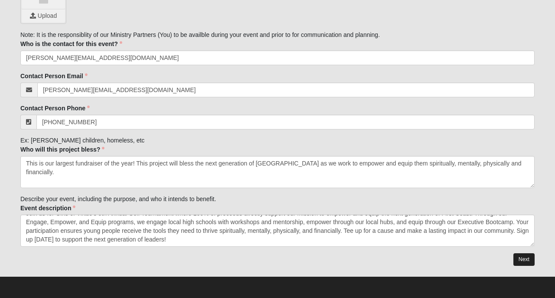
scroll to position [732, 0]
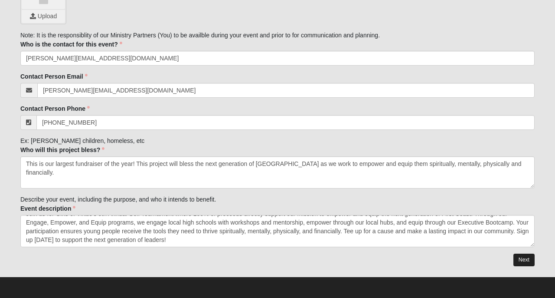
click at [517, 255] on link "Next" at bounding box center [524, 259] width 21 height 13
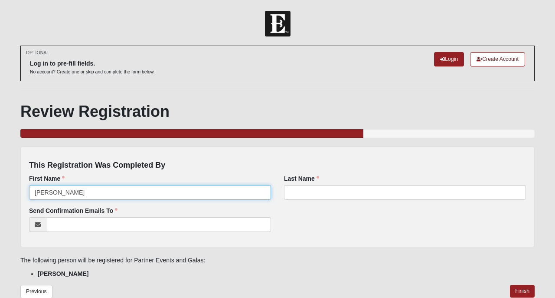
type input "[PERSON_NAME]"
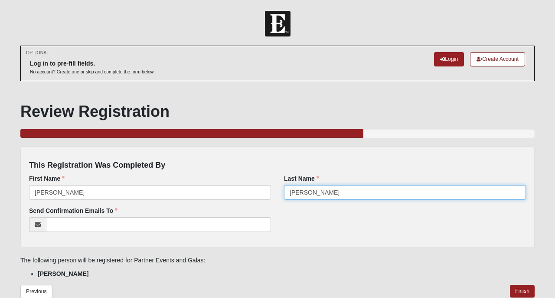
type input "[PERSON_NAME]"
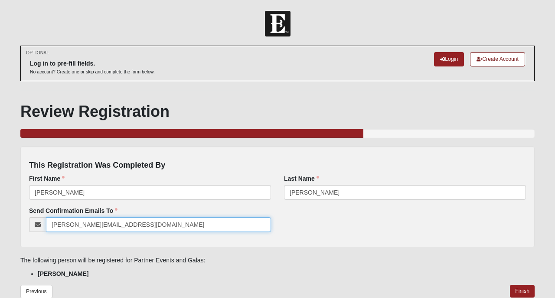
type input "[PERSON_NAME][EMAIL_ADDRESS][DOMAIN_NAME]"
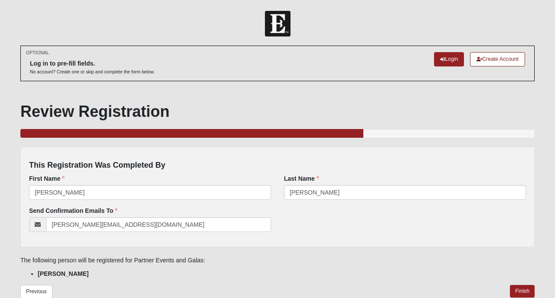
click at [387, 236] on div "Send Confirmation Emails To [PERSON_NAME][EMAIL_ADDRESS][DOMAIN_NAME] Email add…" at bounding box center [278, 222] width 510 height 32
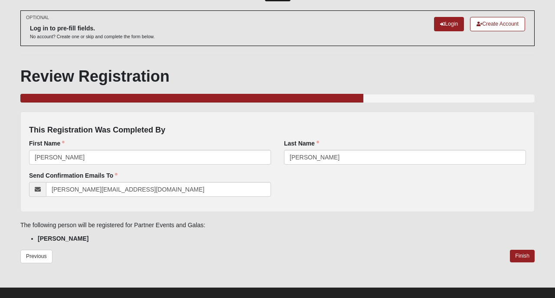
scroll to position [36, 0]
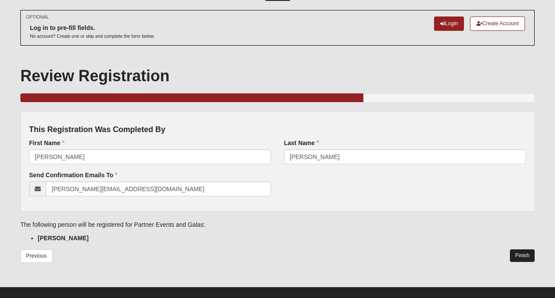
click at [522, 254] on link "Finish" at bounding box center [522, 255] width 25 height 13
